Goal: Information Seeking & Learning: Learn about a topic

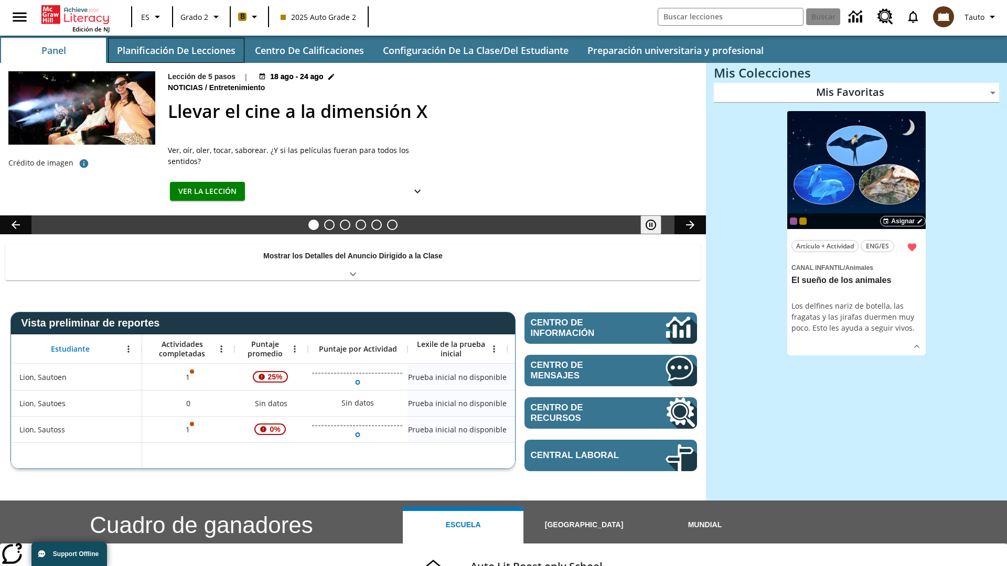
click at [176, 50] on button "Planificación de lecciones" at bounding box center [176, 50] width 136 height 25
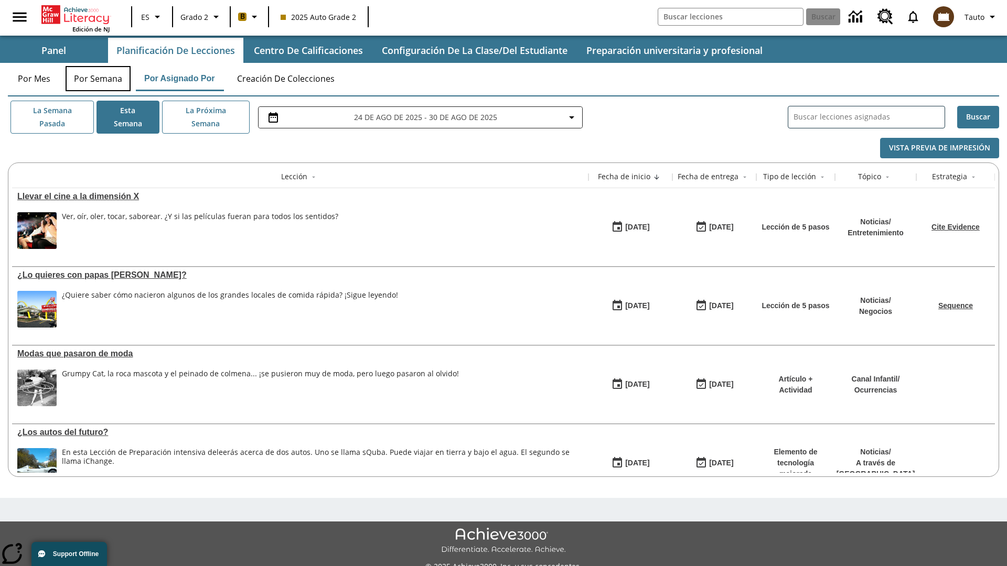
click at [98, 79] on button "Por semana" at bounding box center [98, 78] width 65 height 25
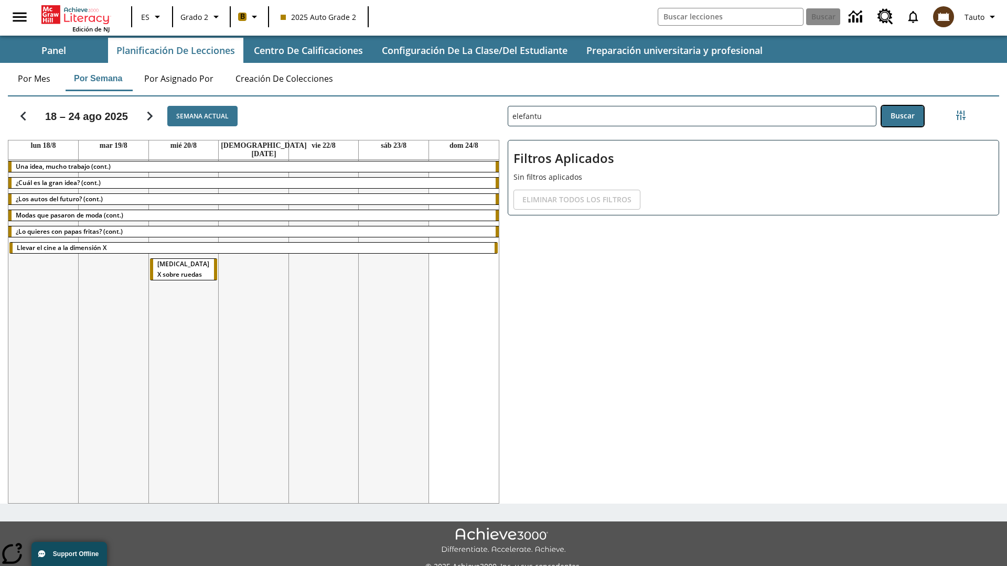
click at [902, 116] on button "Buscar" at bounding box center [902, 116] width 42 height 20
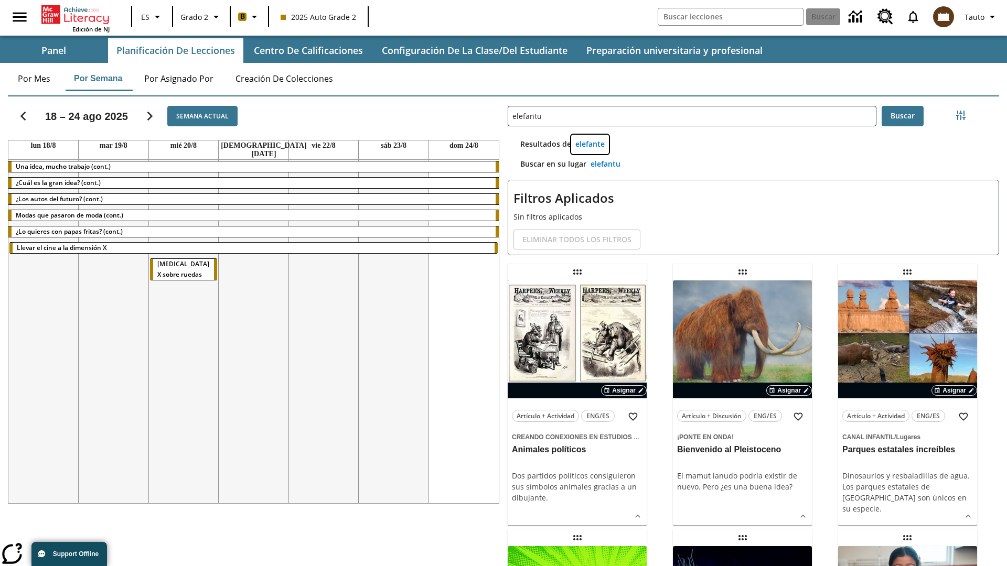
click at [590, 144] on button "elefante" at bounding box center [590, 144] width 38 height 19
type input "elefante"
